Goal: Task Accomplishment & Management: Use online tool/utility

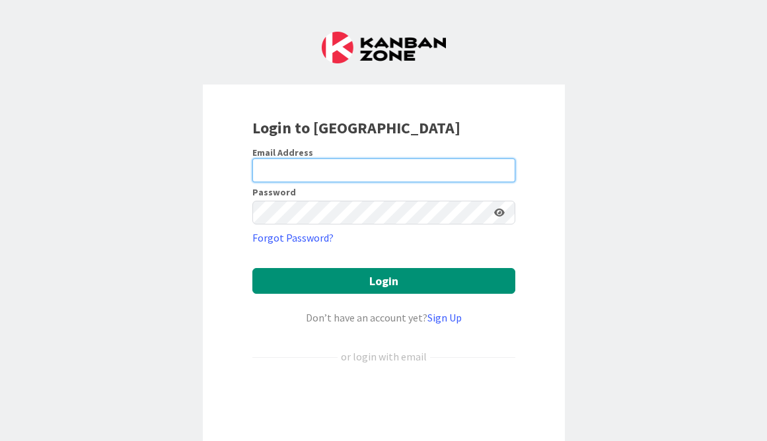
click at [347, 165] on input "email" at bounding box center [383, 171] width 263 height 24
type input "[EMAIL_ADDRESS][DOMAIN_NAME]"
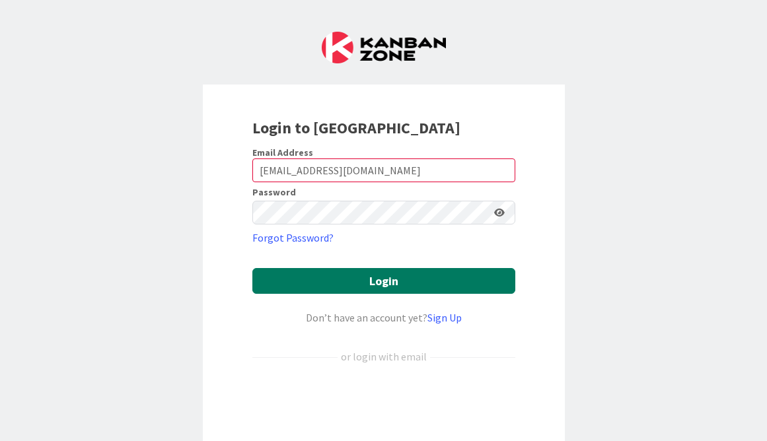
click at [415, 281] on button "Login" at bounding box center [383, 281] width 263 height 26
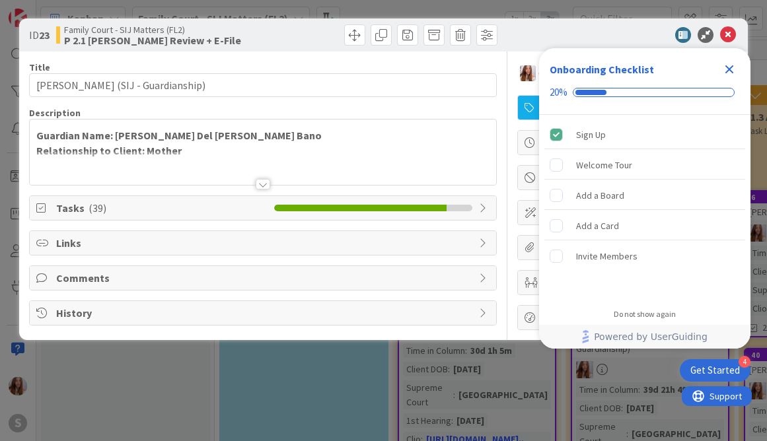
click at [724, 68] on icon "Close Checklist" at bounding box center [729, 69] width 16 height 16
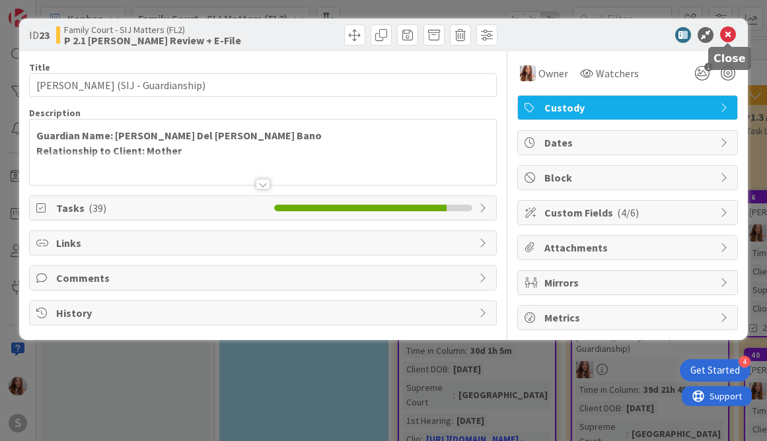
click at [728, 38] on icon at bounding box center [728, 35] width 16 height 16
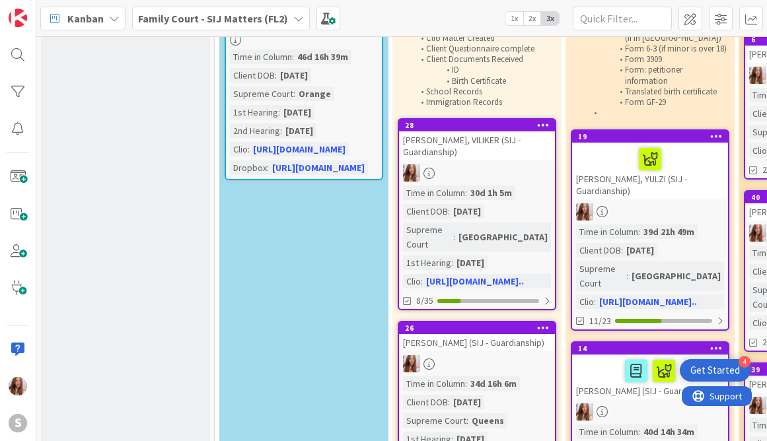
click at [460, 109] on div "Task List: Engagement agreement signed (Docusign) Initial Payment Received ($2,…" at bounding box center [477, 38] width 159 height 145
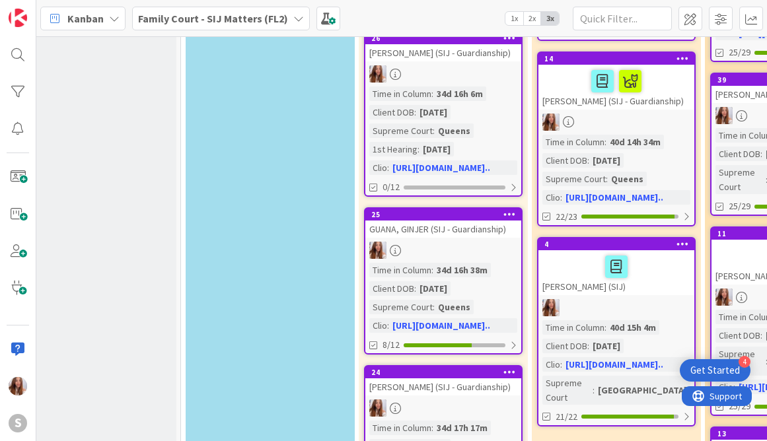
scroll to position [440, 34]
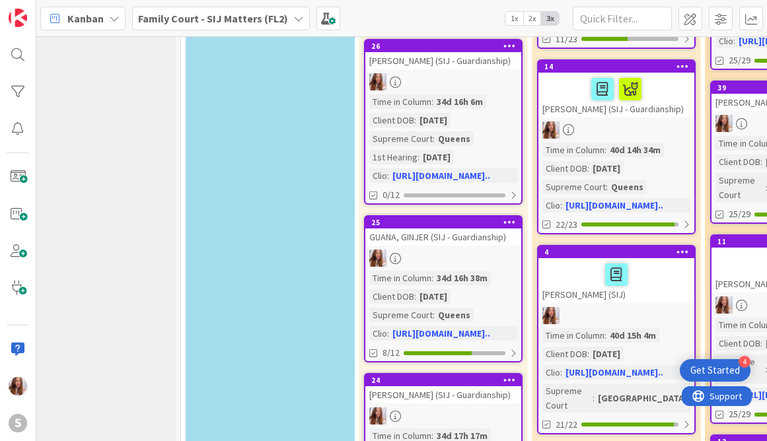
click at [596, 262] on div at bounding box center [616, 275] width 148 height 28
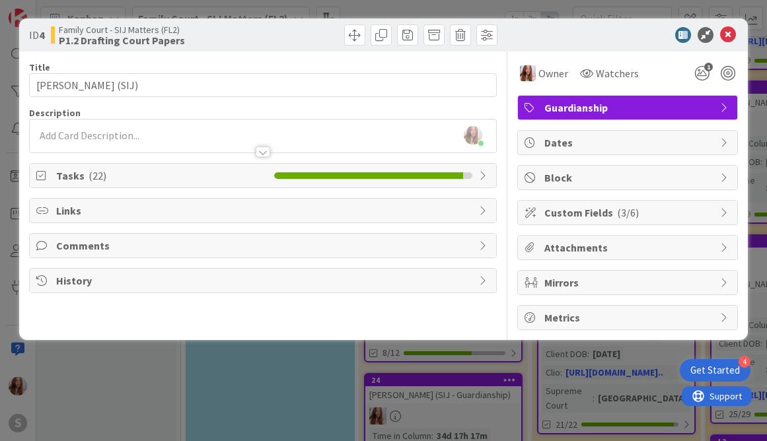
click at [268, 176] on div "Tasks ( 22 )" at bounding box center [263, 176] width 466 height 24
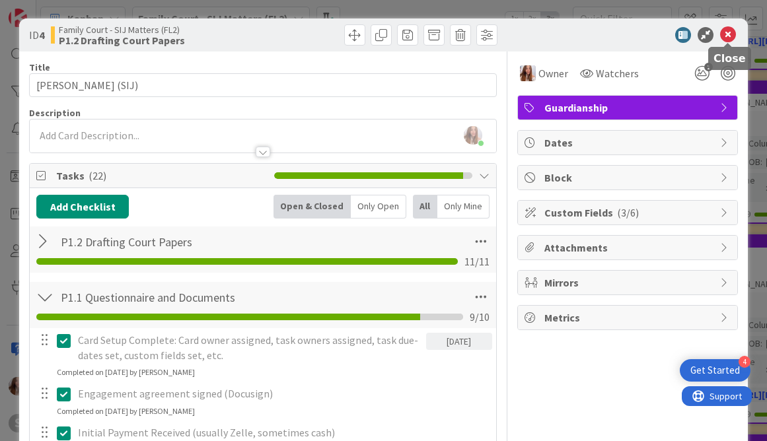
click at [726, 38] on icon at bounding box center [728, 35] width 16 height 16
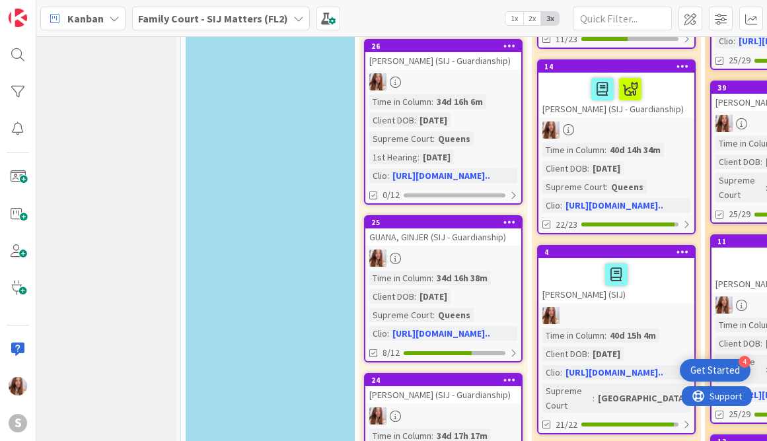
click at [594, 143] on div "Time in Column" at bounding box center [573, 150] width 62 height 15
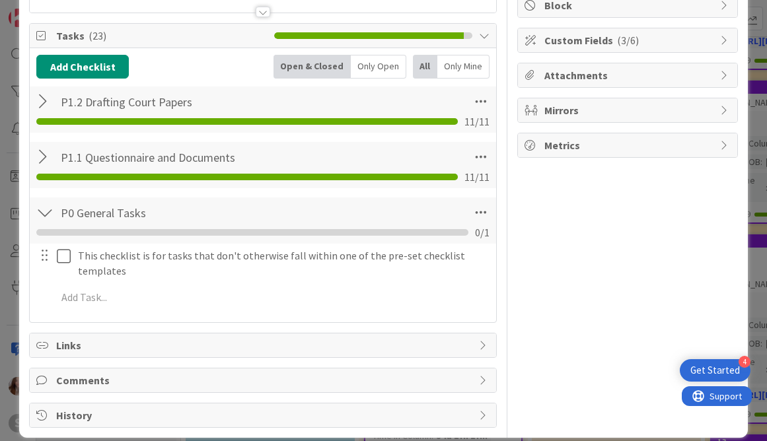
scroll to position [188, 0]
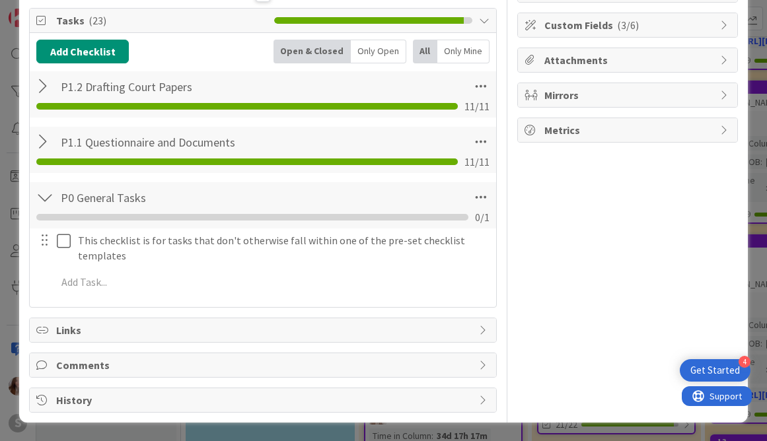
click at [350, 139] on div "P1.1 Questionnaire and Documents Checklist Name 32 / 64 P1.1 Questionnaire and …" at bounding box center [263, 150] width 466 height 46
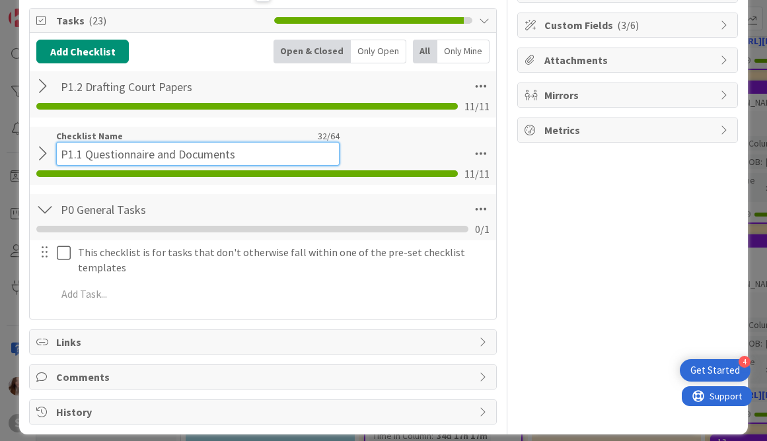
click at [176, 140] on div "Checklist Name 32 / 64 P1.1 Questionnaire and Documents" at bounding box center [197, 148] width 283 height 36
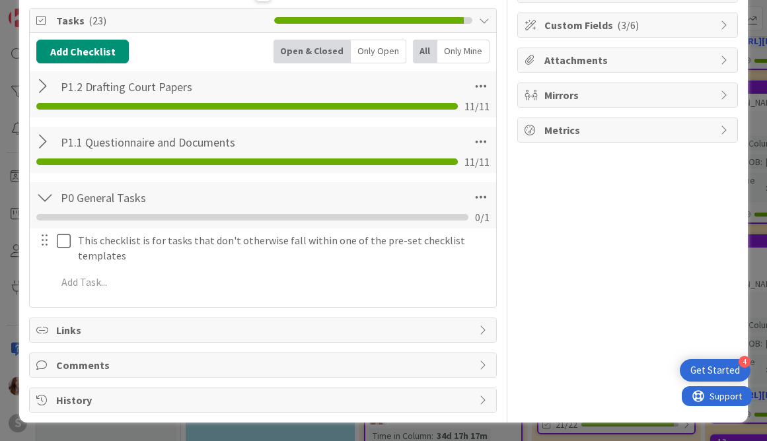
click at [390, 149] on div "P1.1 Questionnaire and Documents Checklist Name 32 / 64 P1.1 Questionnaire and …" at bounding box center [263, 150] width 466 height 46
click at [42, 141] on div at bounding box center [44, 142] width 17 height 24
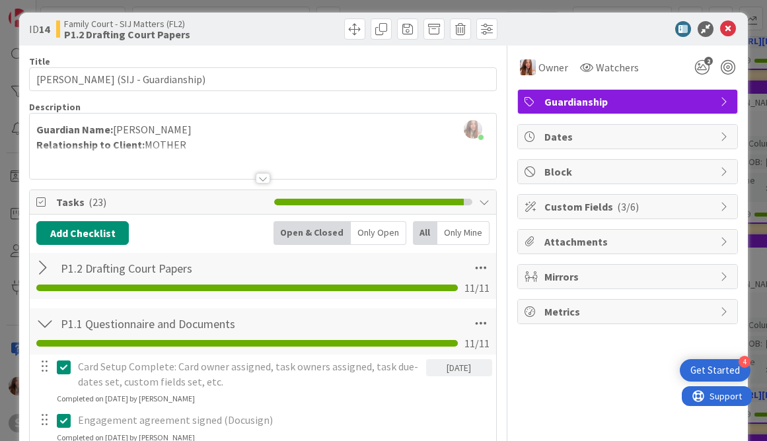
scroll to position [0, 0]
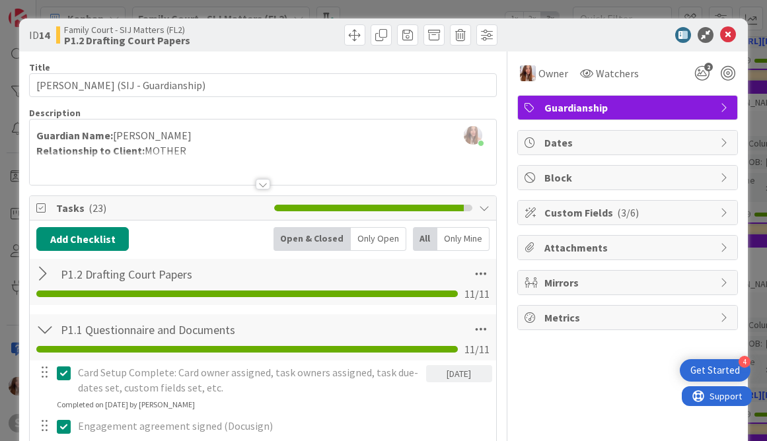
click at [42, 330] on div at bounding box center [44, 330] width 17 height 24
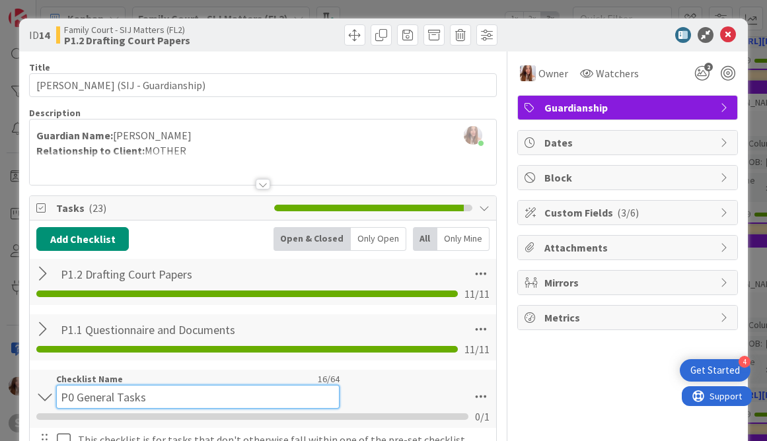
click at [109, 383] on div "Checklist Name 16 / 64 P0 General Tasks" at bounding box center [197, 391] width 283 height 36
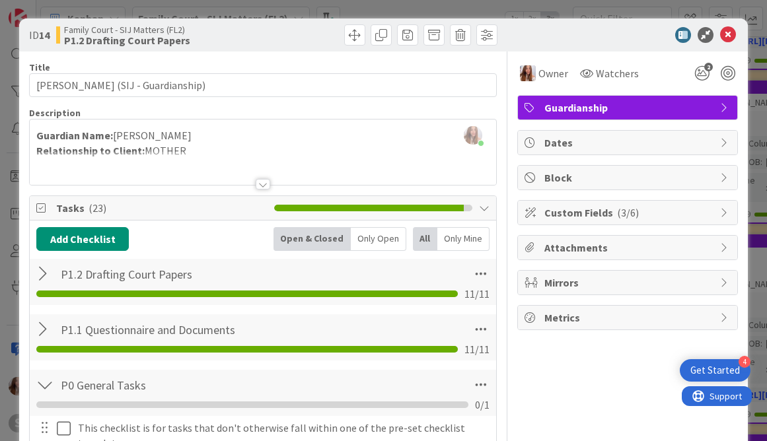
click at [43, 394] on div at bounding box center [44, 385] width 17 height 24
click at [731, 33] on icon at bounding box center [728, 35] width 16 height 16
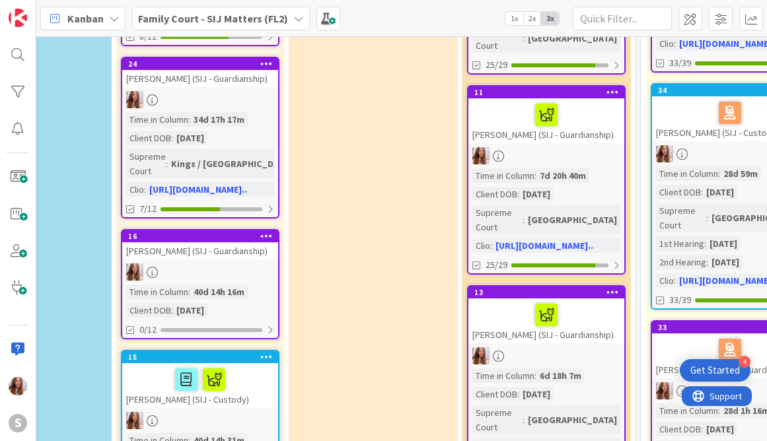
scroll to position [804, 277]
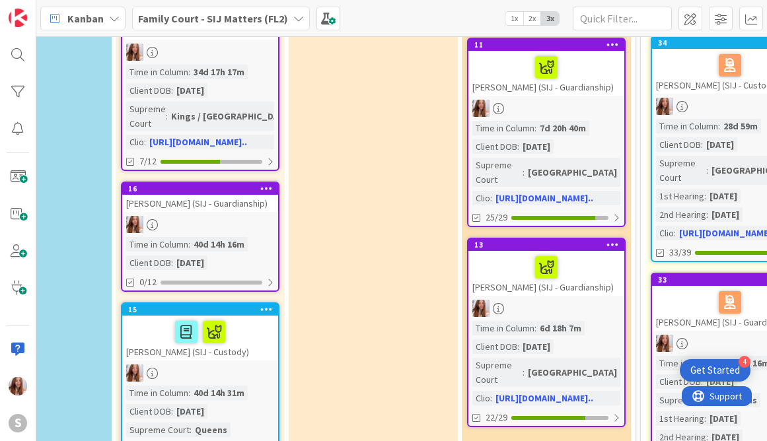
click at [561, 293] on div "[PERSON_NAME] (SIJ - Guardianship)" at bounding box center [546, 273] width 156 height 45
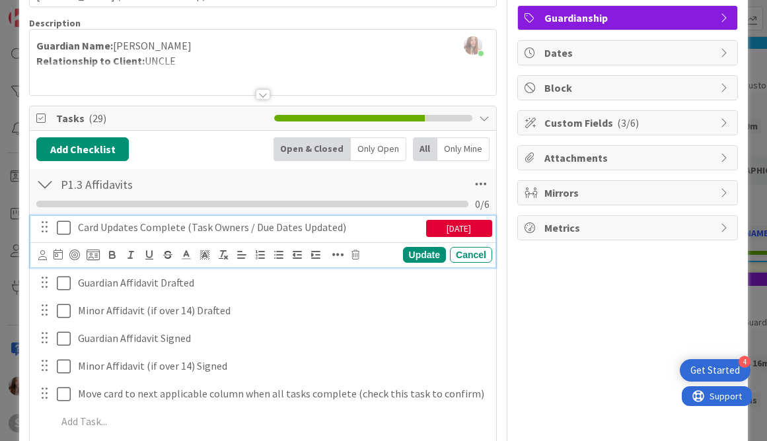
click at [59, 233] on icon at bounding box center [64, 228] width 14 height 16
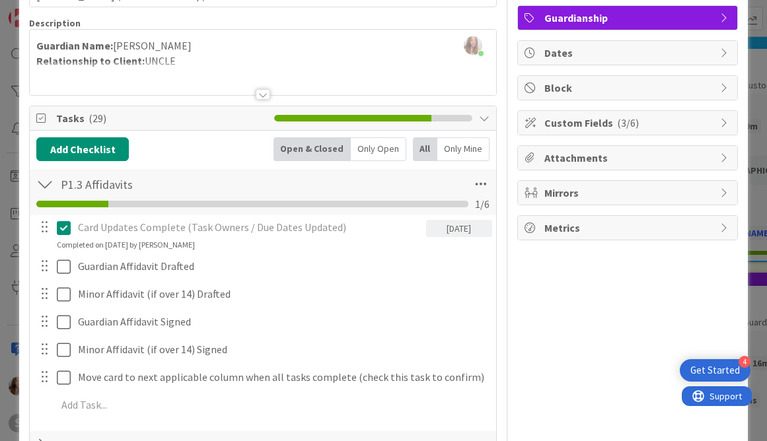
click at [67, 252] on div "Card Updates Complete (Task Owners / Due Dates Updated) [DATE] Update Cancel Co…" at bounding box center [262, 318] width 453 height 207
click at [56, 258] on div at bounding box center [54, 266] width 37 height 23
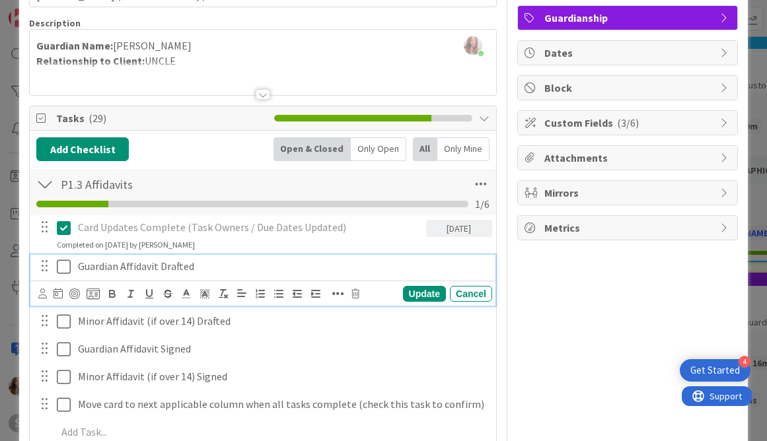
click at [63, 267] on icon at bounding box center [64, 267] width 14 height 16
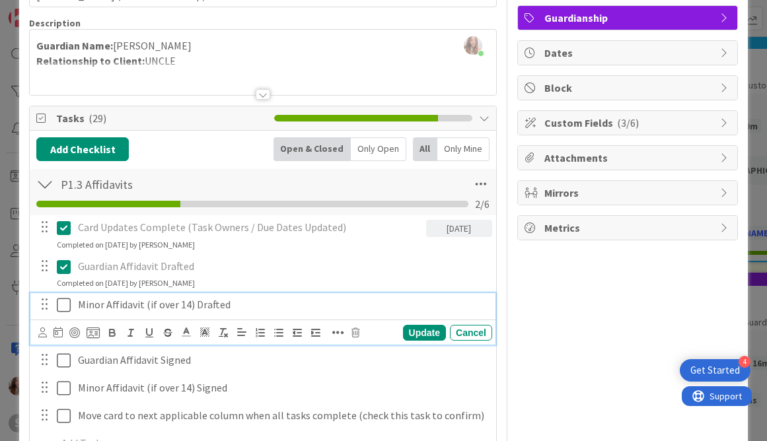
click at [64, 303] on icon at bounding box center [64, 305] width 14 height 16
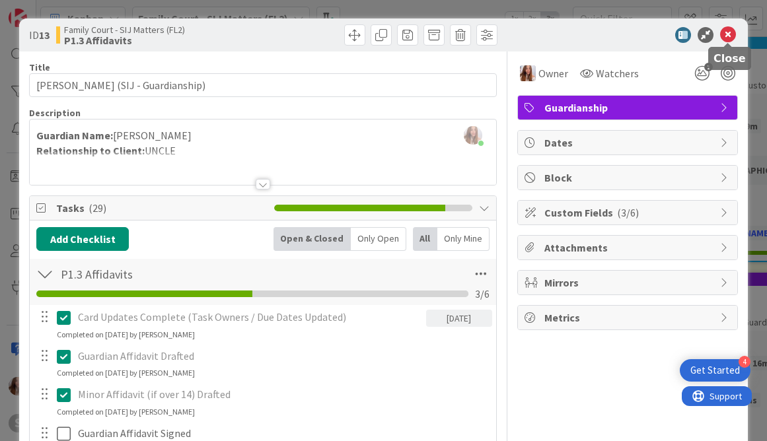
click at [733, 39] on icon at bounding box center [728, 35] width 16 height 16
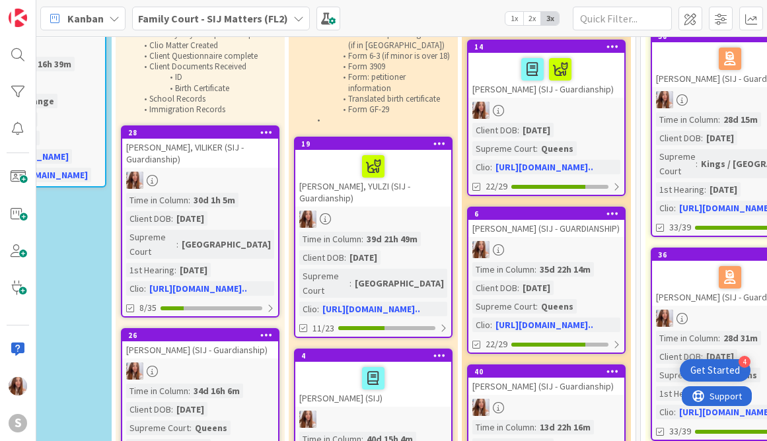
scroll to position [0, 277]
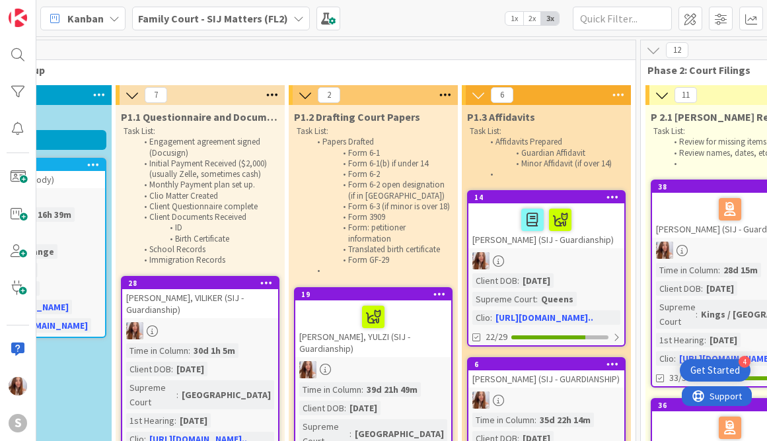
click at [534, 16] on span "2x" at bounding box center [532, 18] width 18 height 13
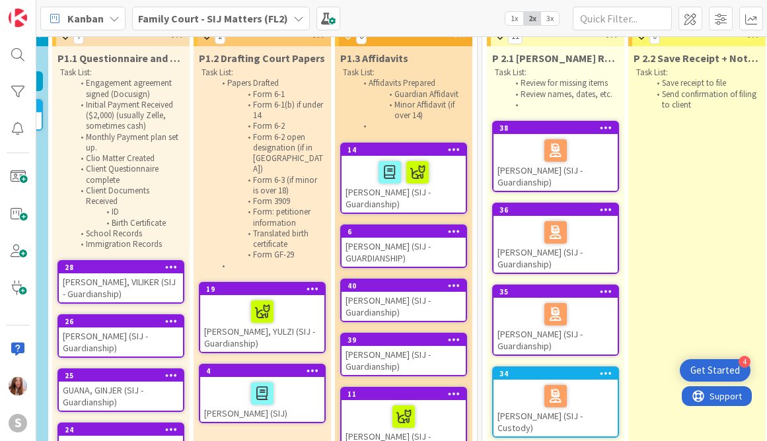
scroll to position [43, 277]
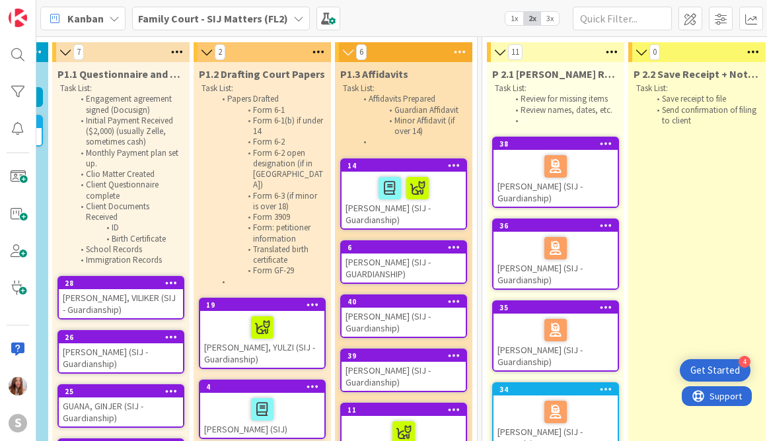
click at [544, 24] on span "3x" at bounding box center [550, 18] width 18 height 13
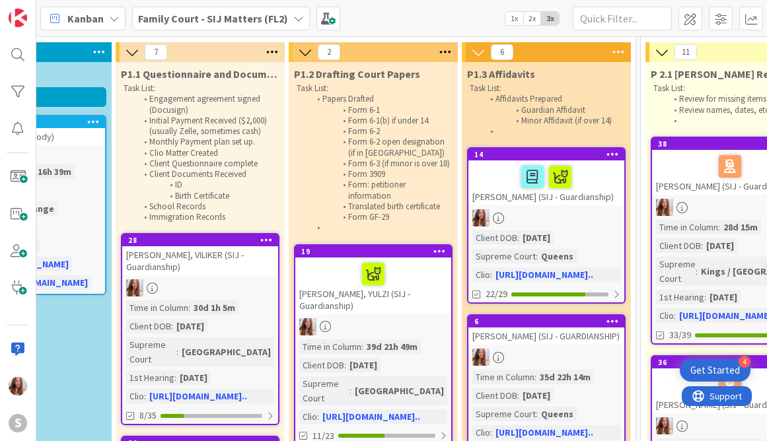
click at [532, 15] on span "2x" at bounding box center [532, 18] width 18 height 13
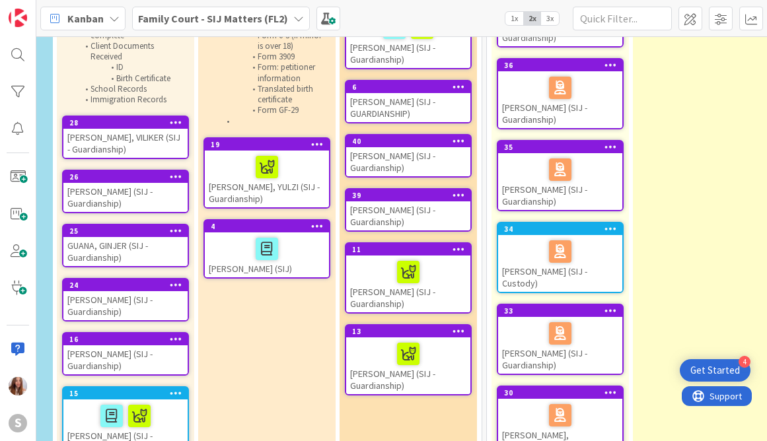
scroll to position [0, 272]
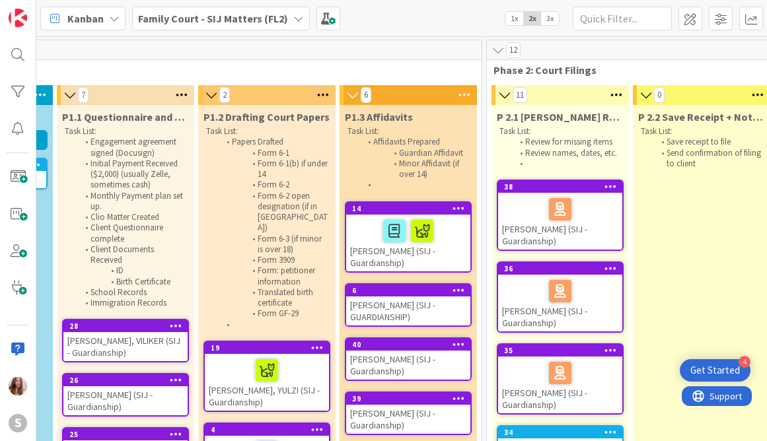
click at [362, 242] on div at bounding box center [408, 231] width 116 height 28
